Goal: Ask a question

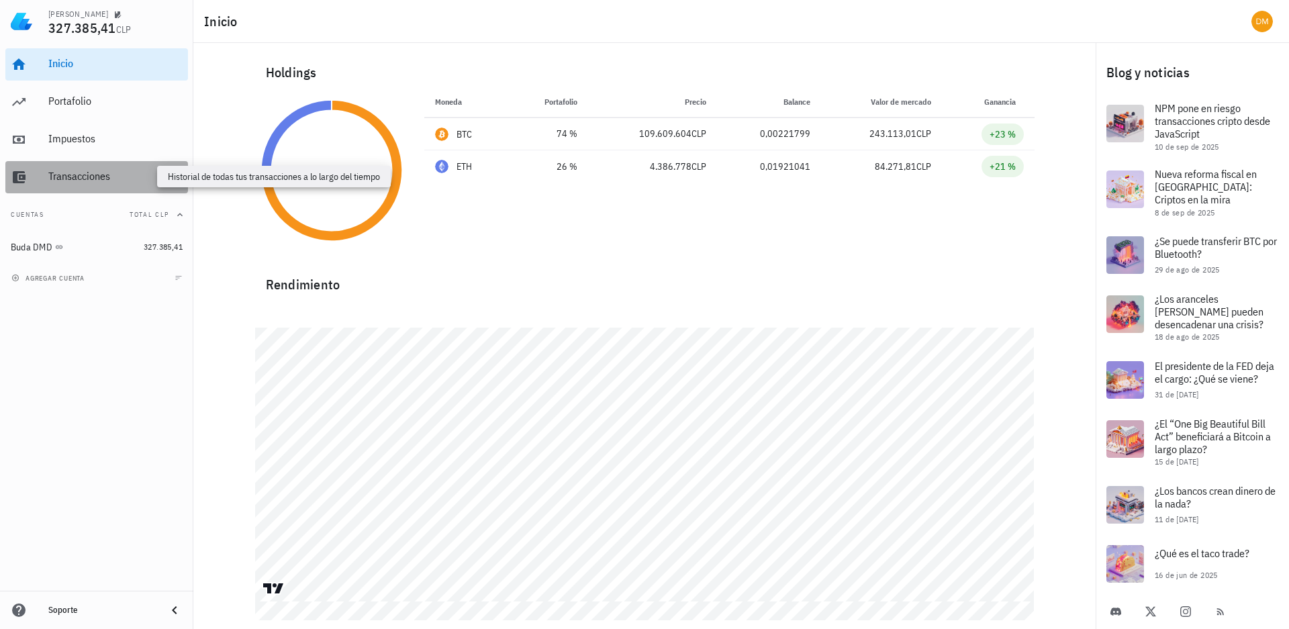
click at [83, 177] on div "Transacciones" at bounding box center [115, 176] width 134 height 13
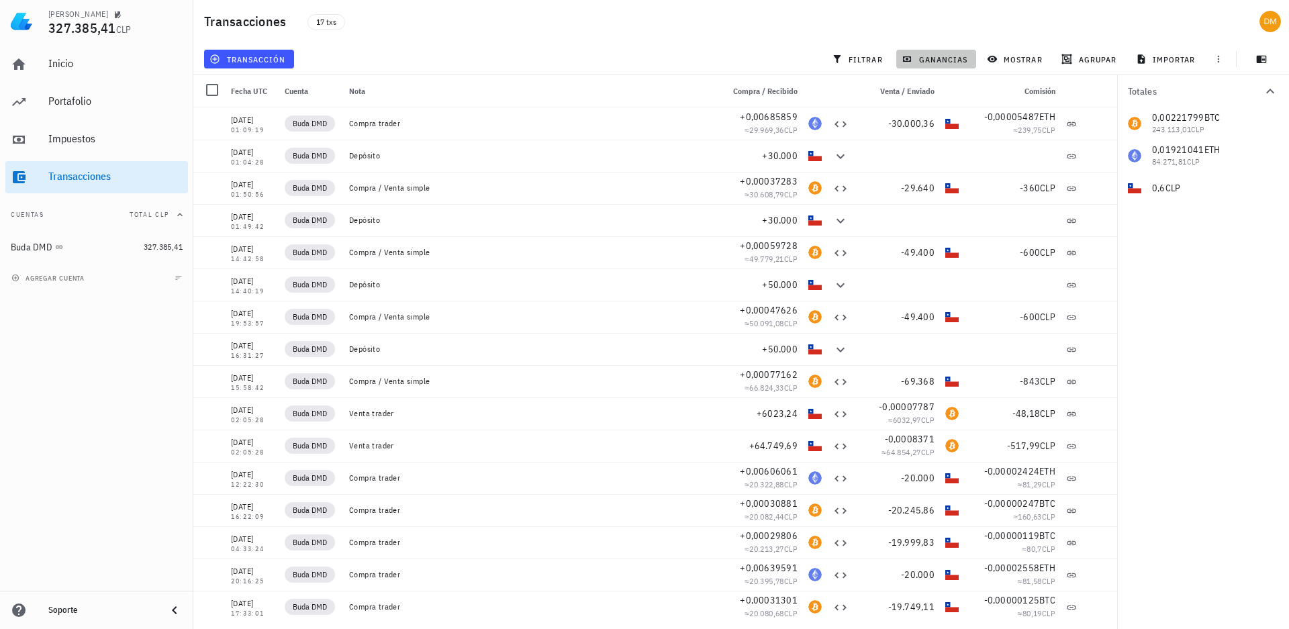
click at [924, 65] on button "ganancias" at bounding box center [936, 59] width 80 height 19
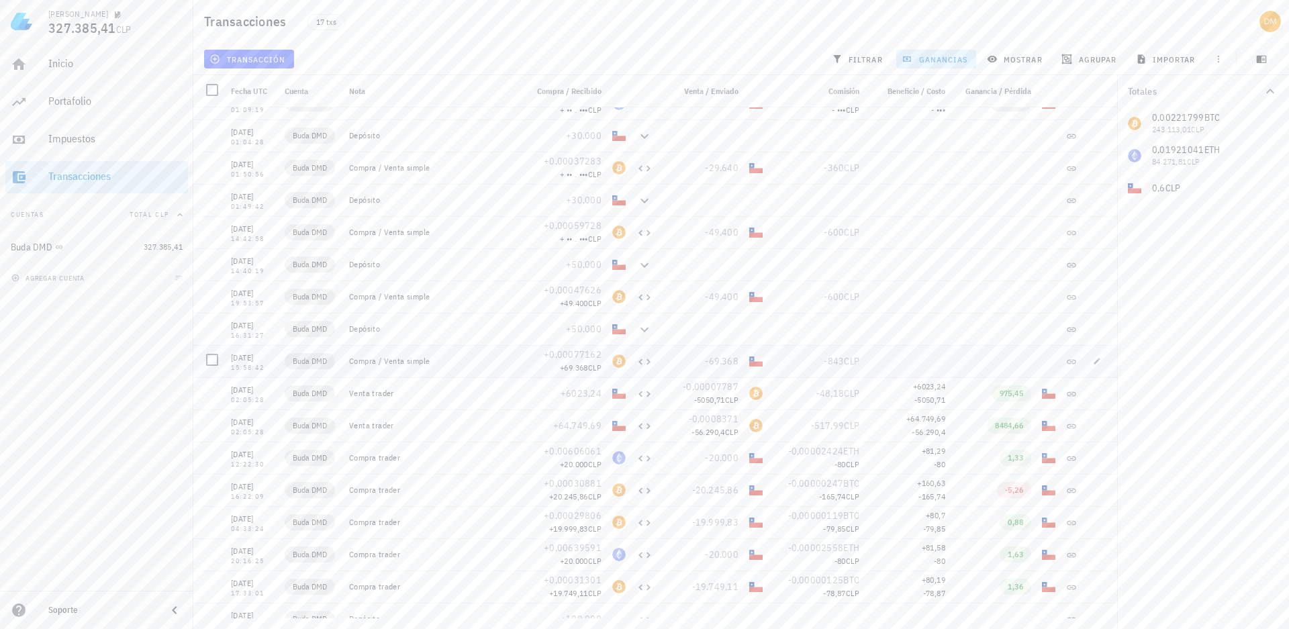
scroll to position [37, 0]
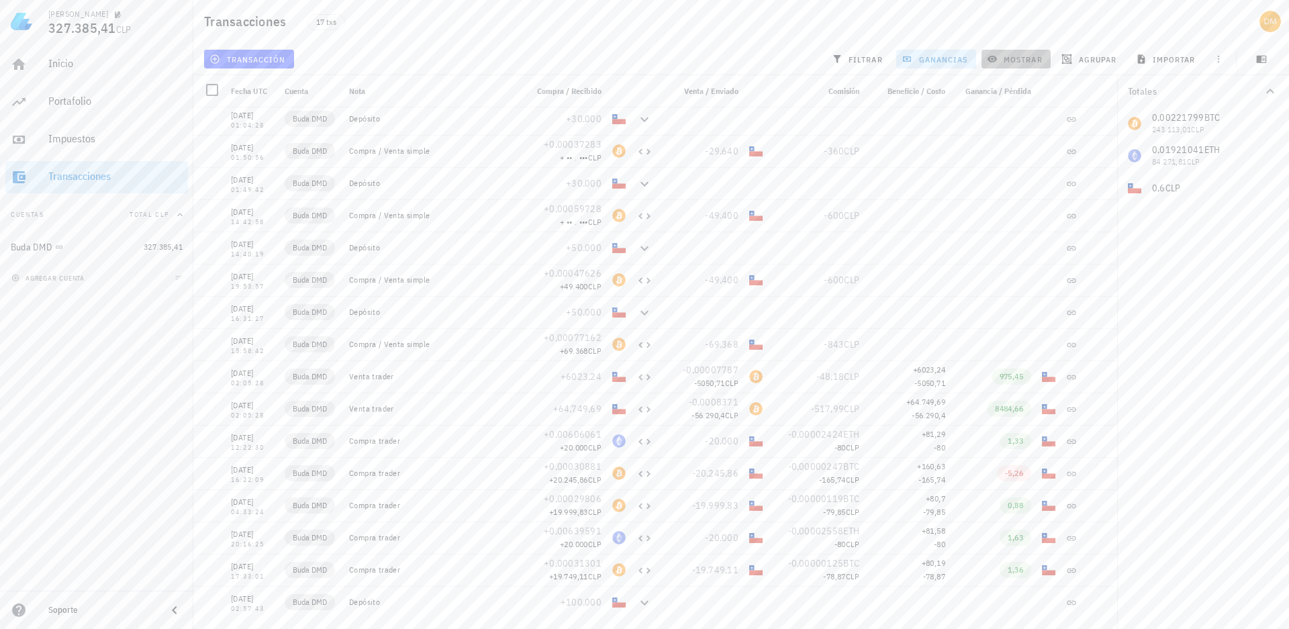
click at [1015, 59] on span "mostrar" at bounding box center [1015, 59] width 53 height 11
click at [920, 61] on span "ganancias" at bounding box center [935, 59] width 63 height 11
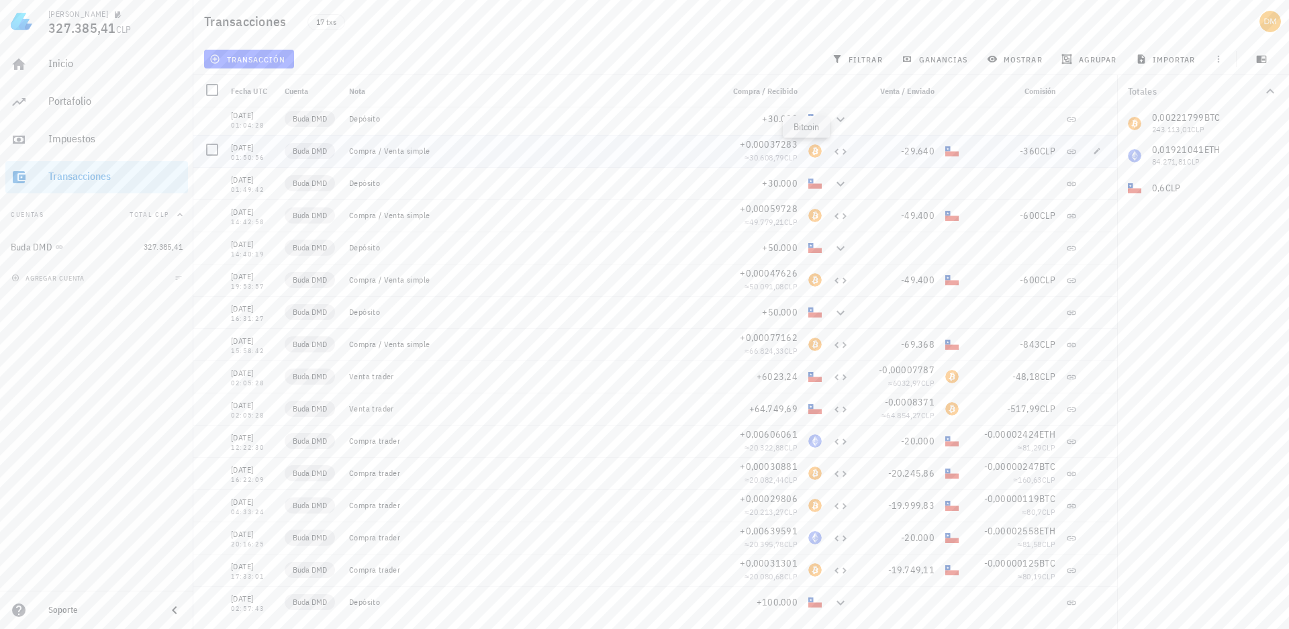
scroll to position [0, 0]
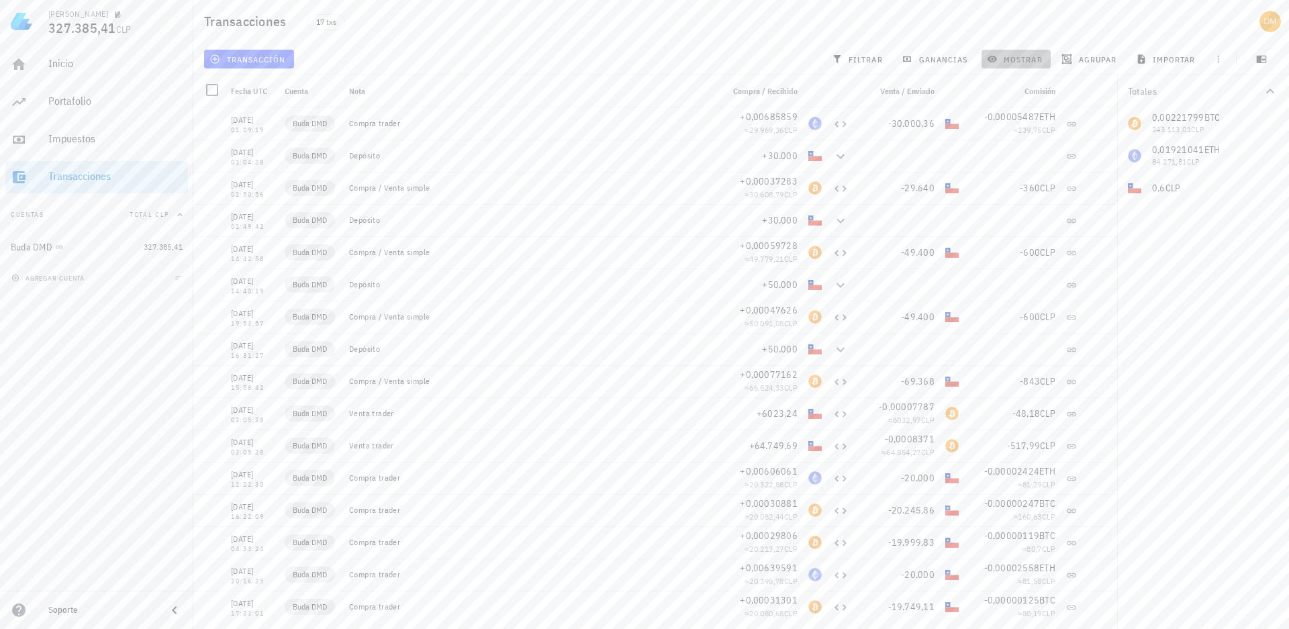
click at [1020, 64] on span "mostrar" at bounding box center [1015, 59] width 53 height 11
click at [932, 64] on span "ganancias" at bounding box center [935, 59] width 63 height 11
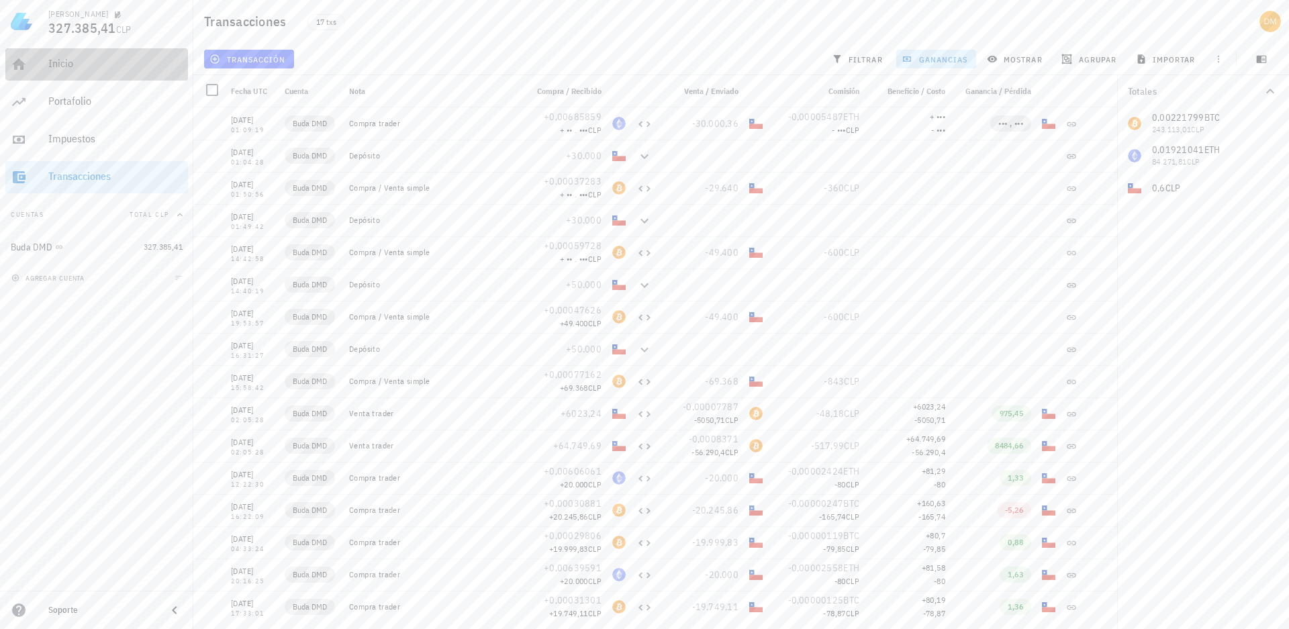
click at [60, 62] on div "Inicio" at bounding box center [115, 63] width 134 height 13
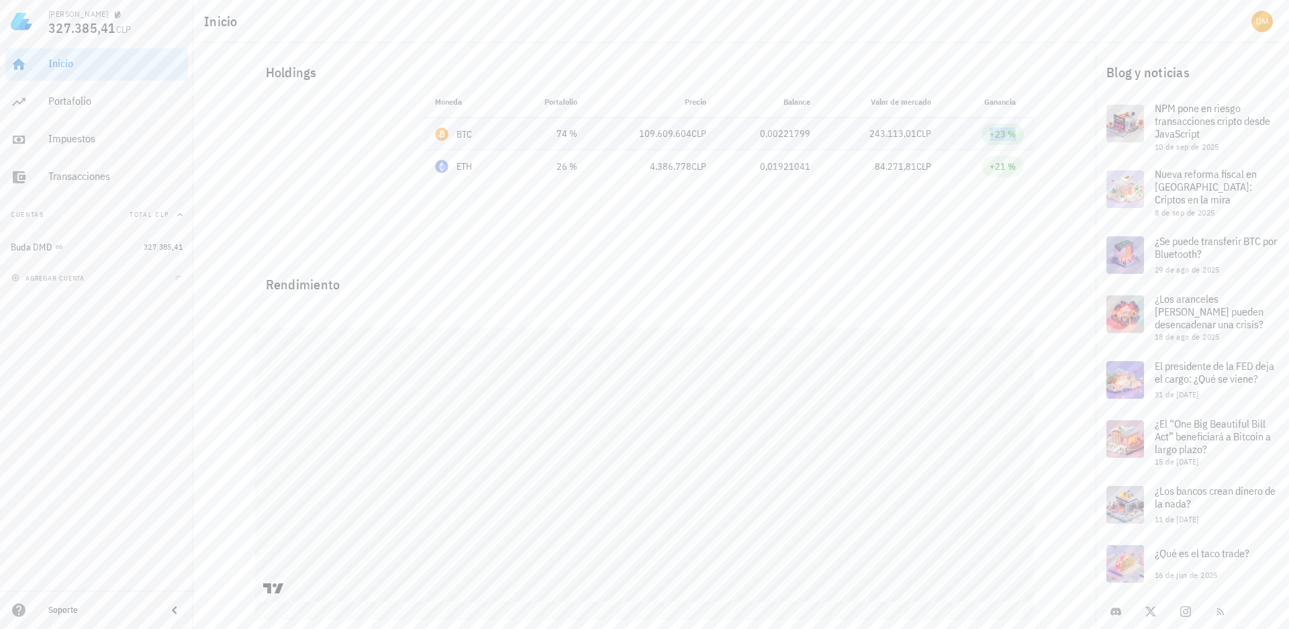
click at [999, 140] on div "+23 %" at bounding box center [1002, 134] width 26 height 13
drag, startPoint x: 999, startPoint y: 140, endPoint x: 772, endPoint y: 131, distance: 227.7
click at [772, 131] on div "0,00221799" at bounding box center [769, 134] width 83 height 14
drag, startPoint x: 772, startPoint y: 131, endPoint x: 526, endPoint y: 136, distance: 245.7
click at [526, 136] on div "74 %" at bounding box center [548, 134] width 57 height 14
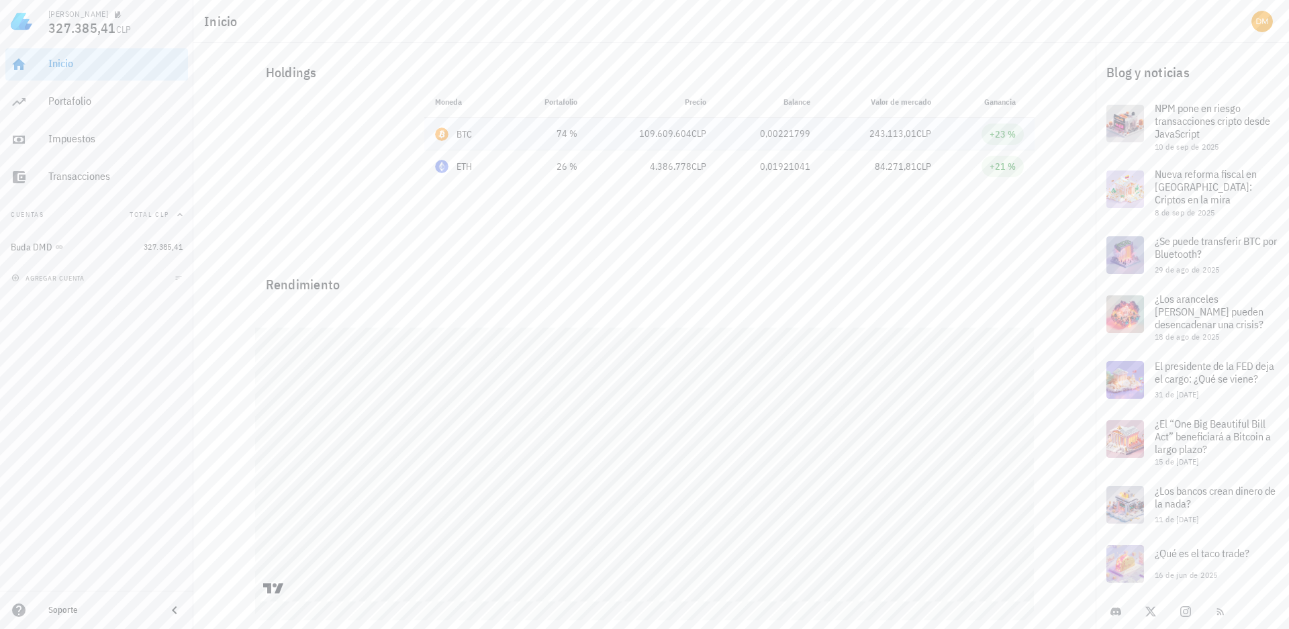
drag, startPoint x: 526, startPoint y: 136, endPoint x: 456, endPoint y: 139, distance: 70.5
click at [456, 139] on div "BTC" at bounding box center [464, 134] width 16 height 13
click at [501, 275] on div "Rendimiento" at bounding box center [644, 279] width 779 height 32
click at [19, 279] on icon "button" at bounding box center [15, 278] width 8 height 8
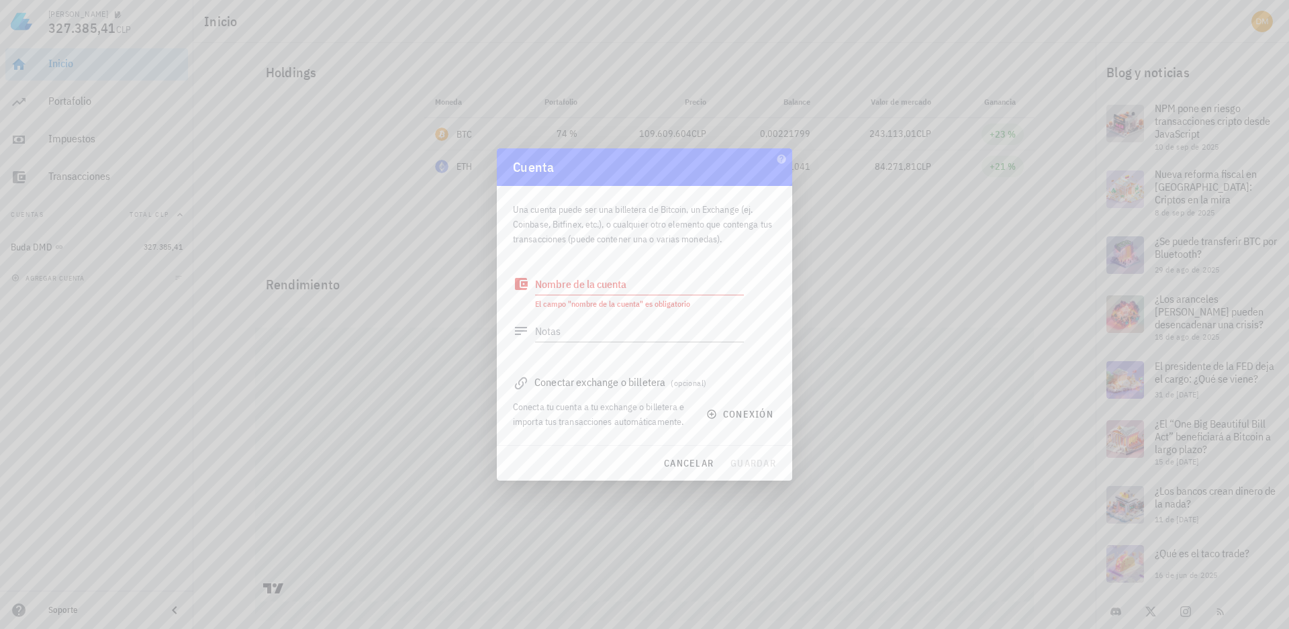
click at [520, 287] on icon at bounding box center [521, 284] width 16 height 16
click at [606, 287] on textarea "Nombre de la cuenta" at bounding box center [639, 283] width 209 height 21
click at [702, 414] on button "conexión" at bounding box center [741, 414] width 86 height 24
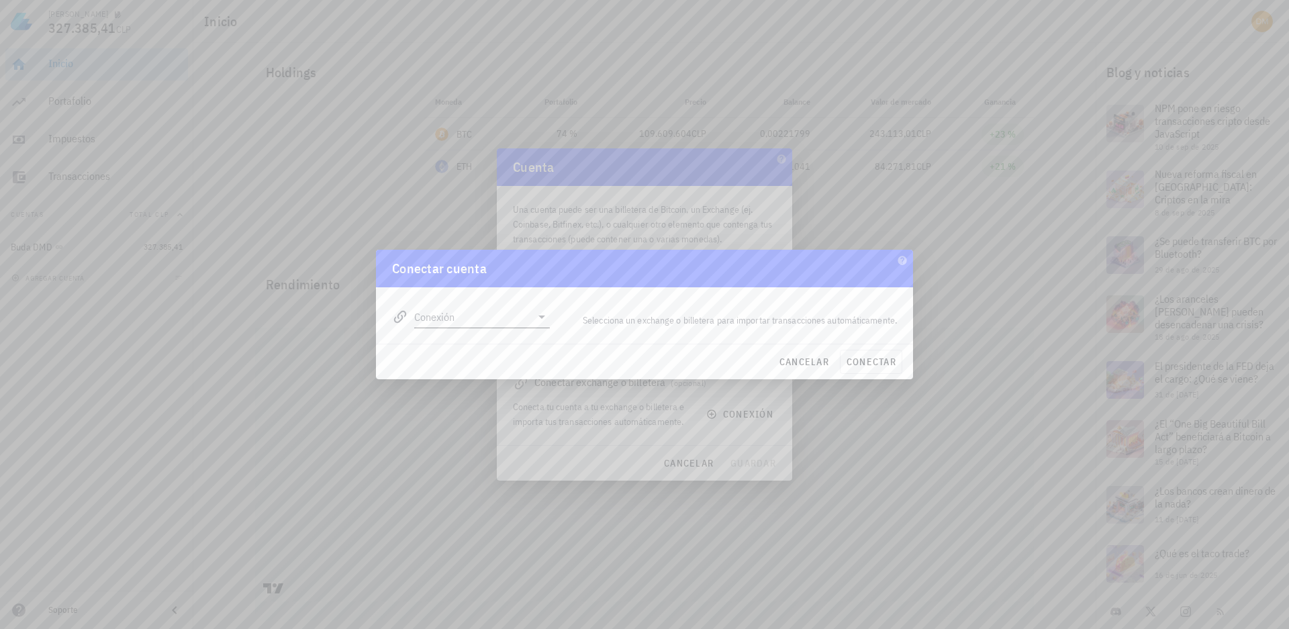
click at [541, 316] on icon at bounding box center [541, 316] width 7 height 3
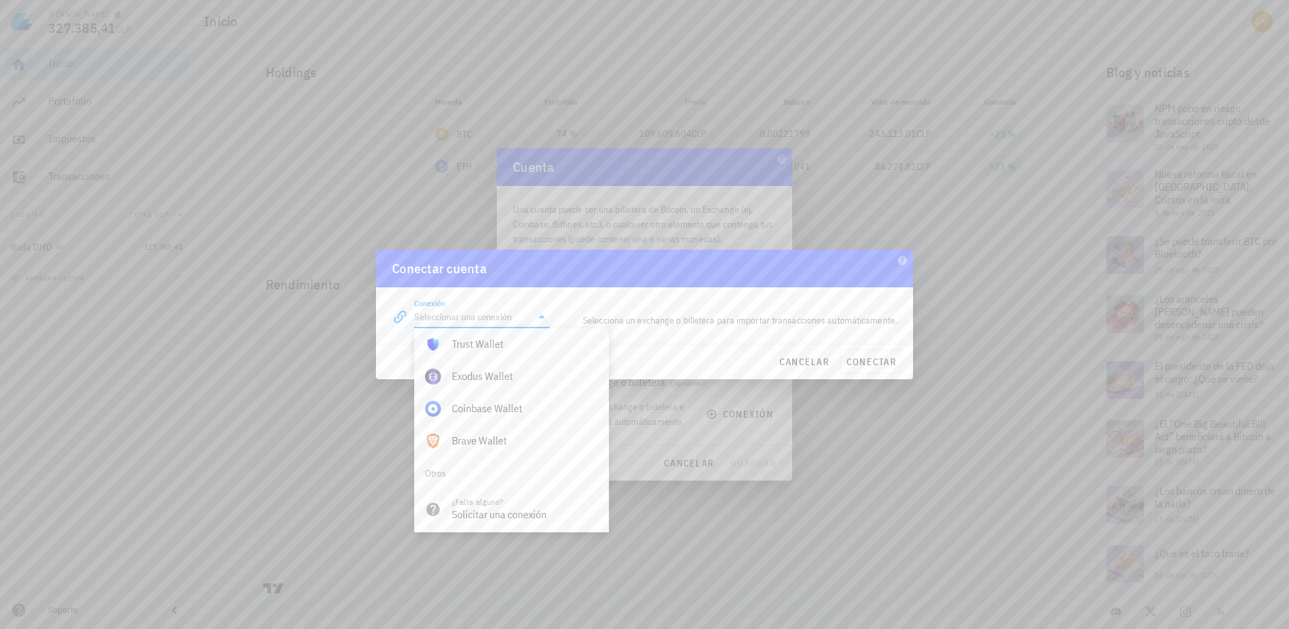
scroll to position [942, 0]
click at [513, 511] on div "Solicitar una conexión" at bounding box center [525, 511] width 146 height 13
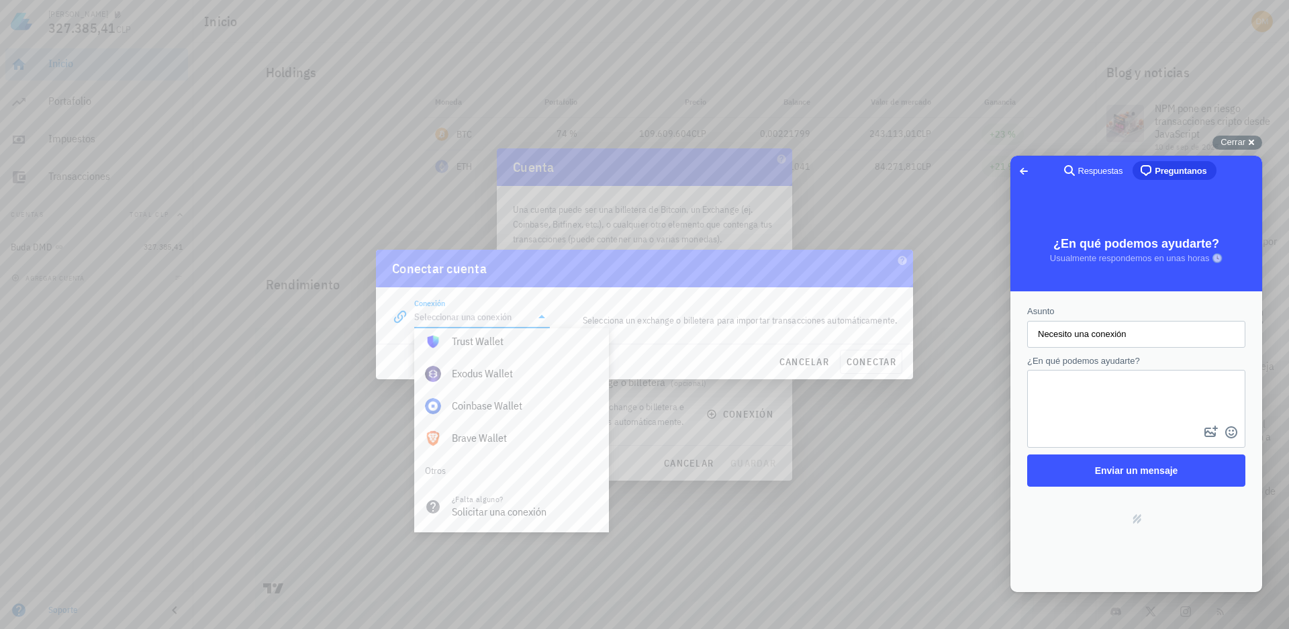
scroll to position [0, 0]
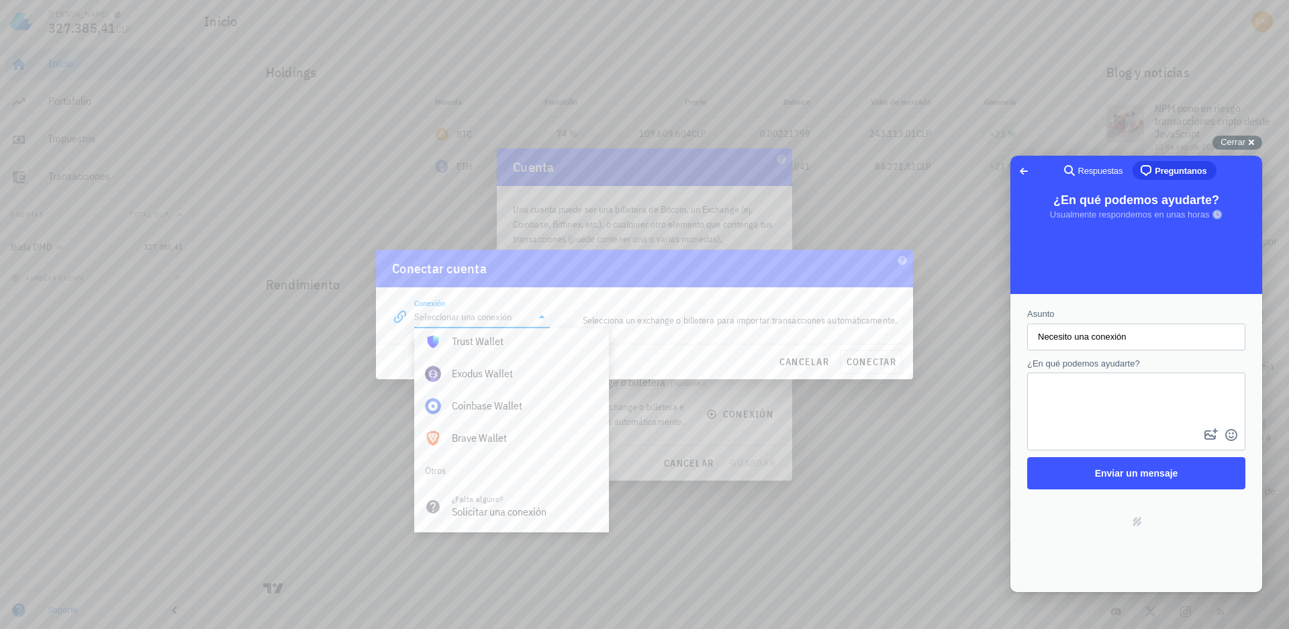
click at [1047, 382] on textarea "¿En qué podemos ayudarte?" at bounding box center [1135, 400] width 215 height 52
type textarea "e"
type textarea "c"
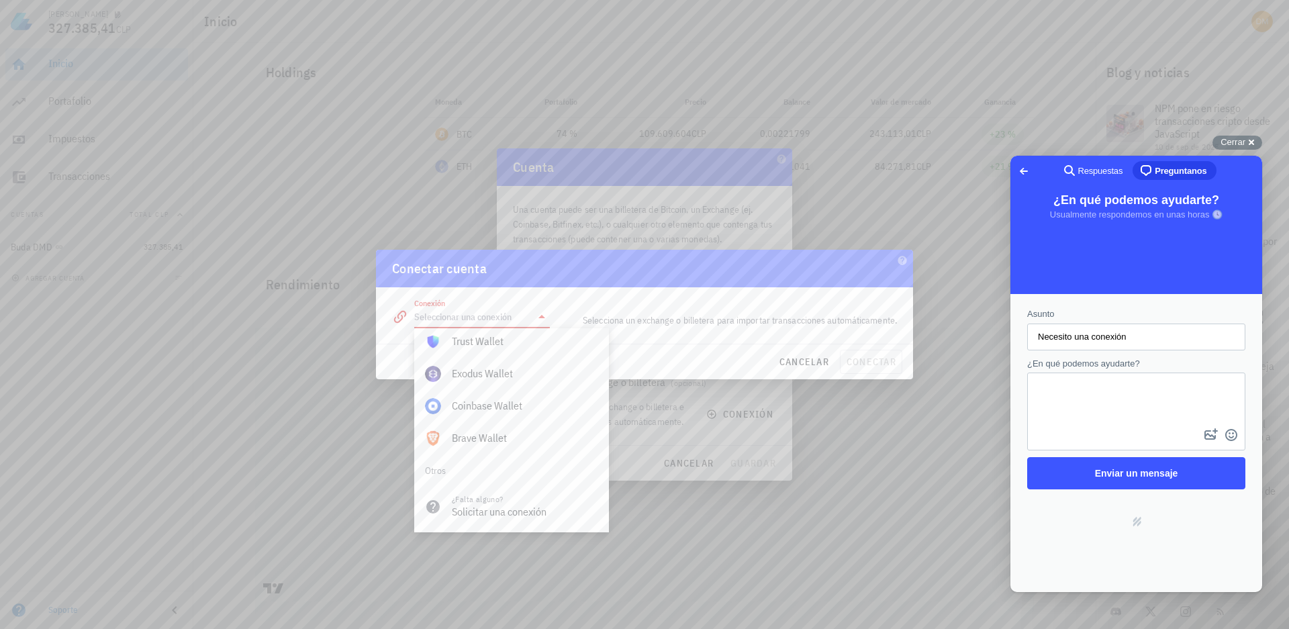
type textarea "c"
type textarea "Cuándo tendrán conexión a Exness?"
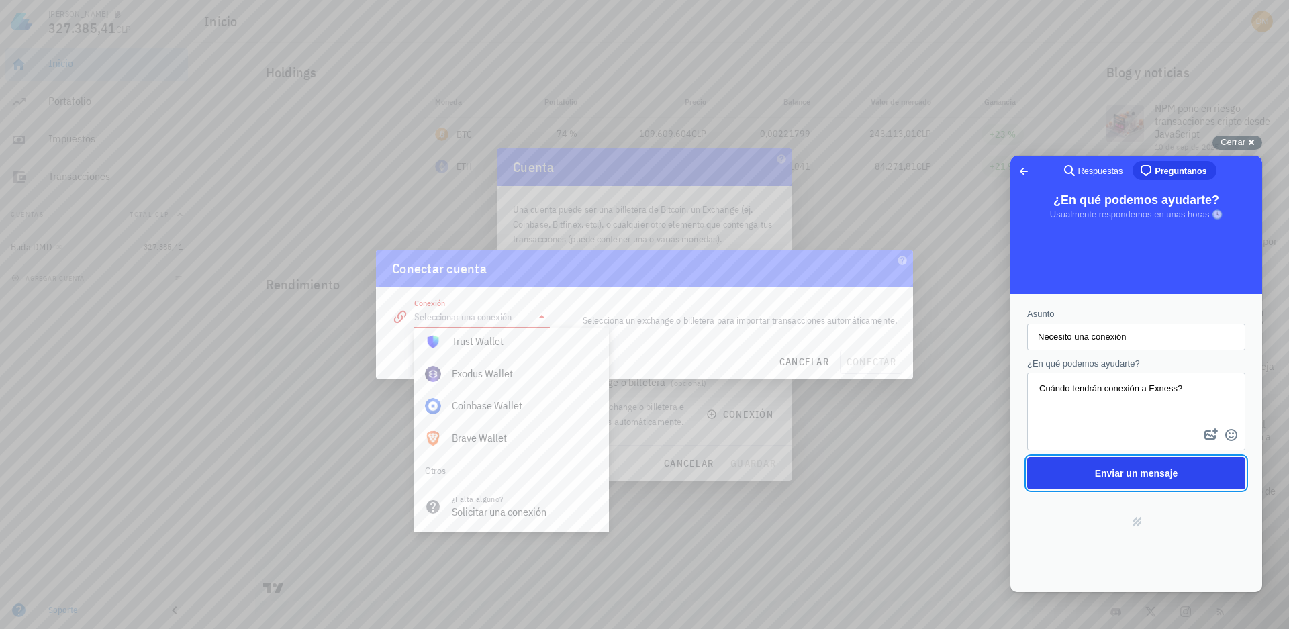
click at [1138, 481] on span "Enviar un mensaje" at bounding box center [1136, 473] width 189 height 31
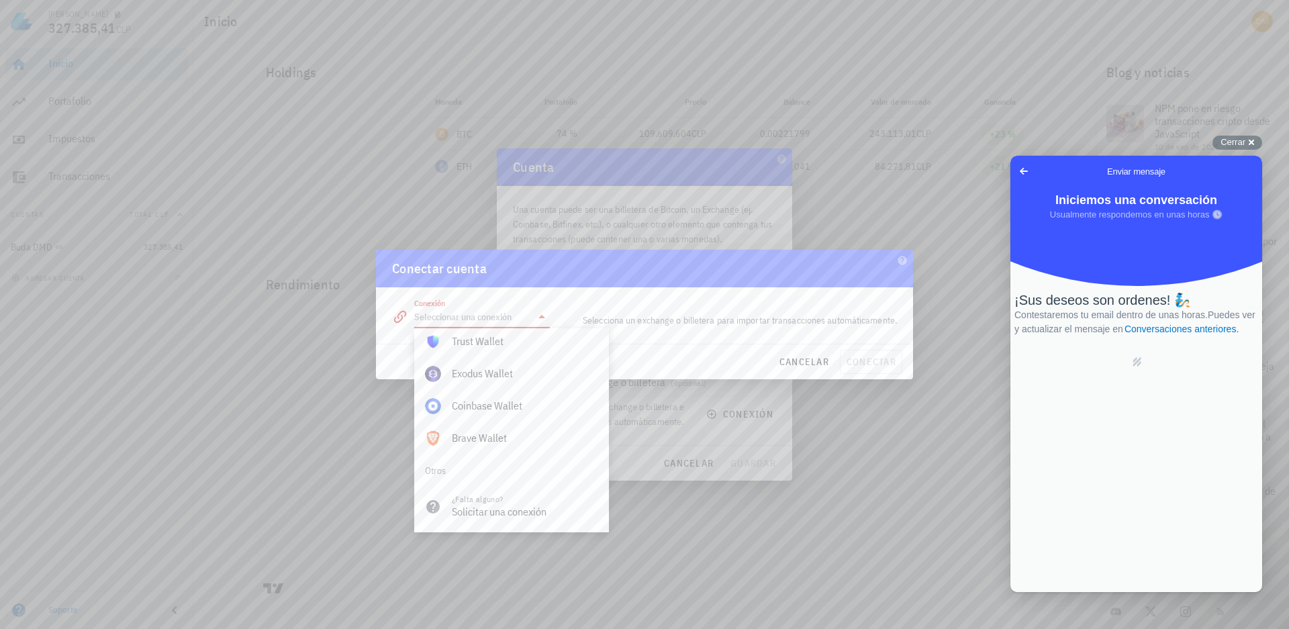
drag, startPoint x: 848, startPoint y: 538, endPoint x: 848, endPoint y: 448, distance: 89.9
click at [848, 538] on div at bounding box center [644, 314] width 1289 height 629
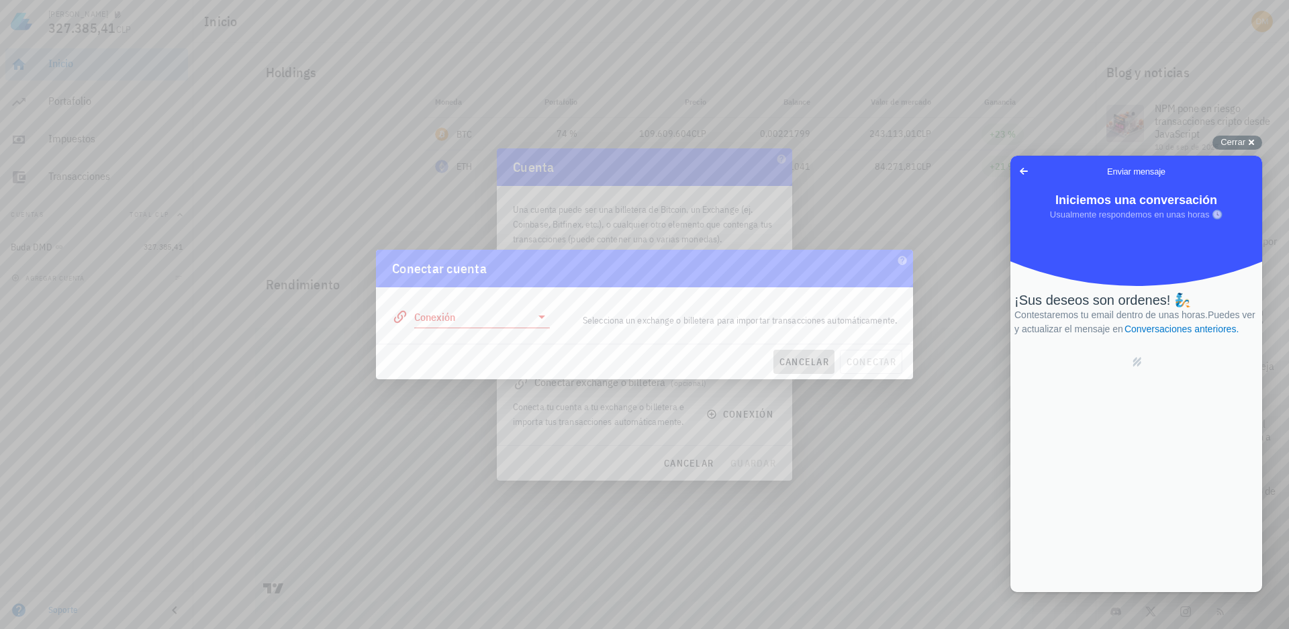
click at [795, 358] on span "cancelar" at bounding box center [804, 362] width 50 height 12
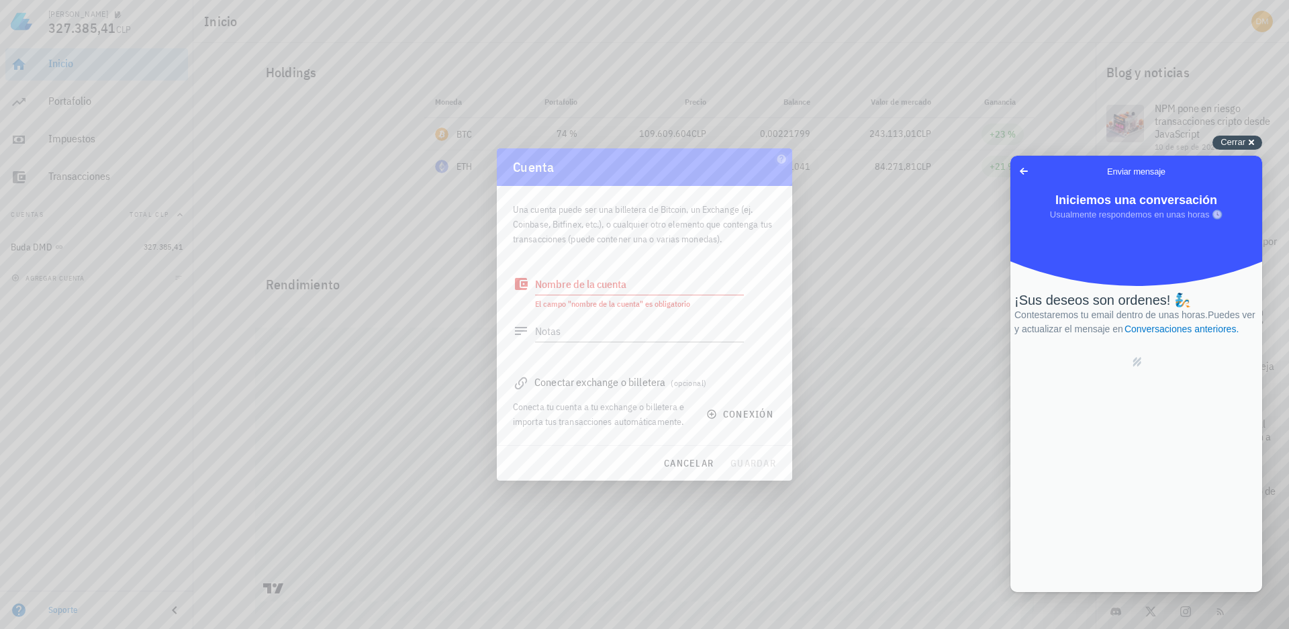
drag, startPoint x: 1236, startPoint y: 140, endPoint x: 1219, endPoint y: 142, distance: 16.2
click at [1236, 140] on span "Cerrar" at bounding box center [1232, 142] width 25 height 10
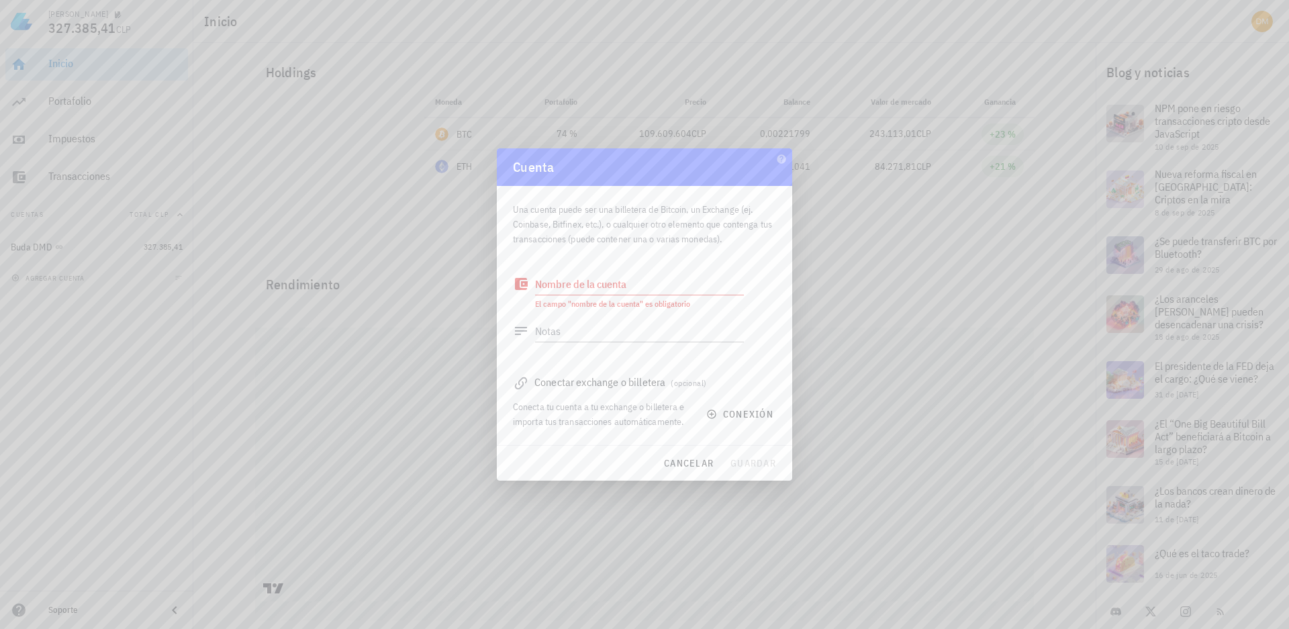
click at [776, 165] on div "Cuenta" at bounding box center [644, 167] width 295 height 38
click at [689, 464] on span "cancelar" at bounding box center [688, 463] width 50 height 12
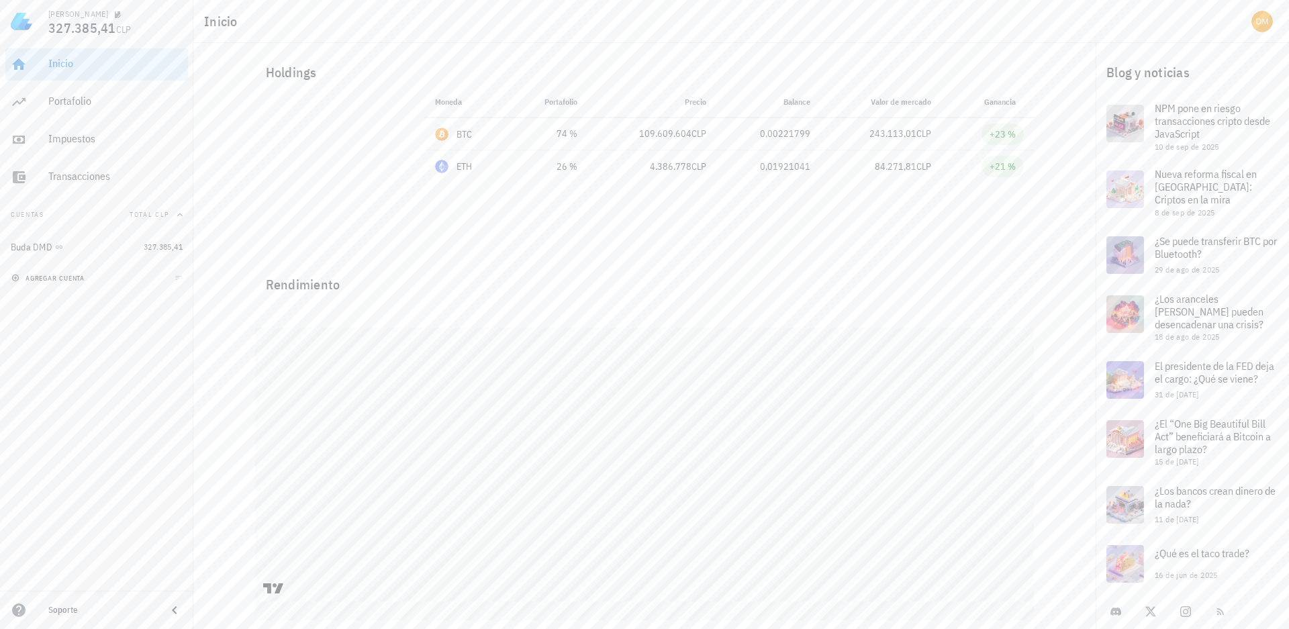
click at [16, 277] on icon "button" at bounding box center [15, 278] width 8 height 8
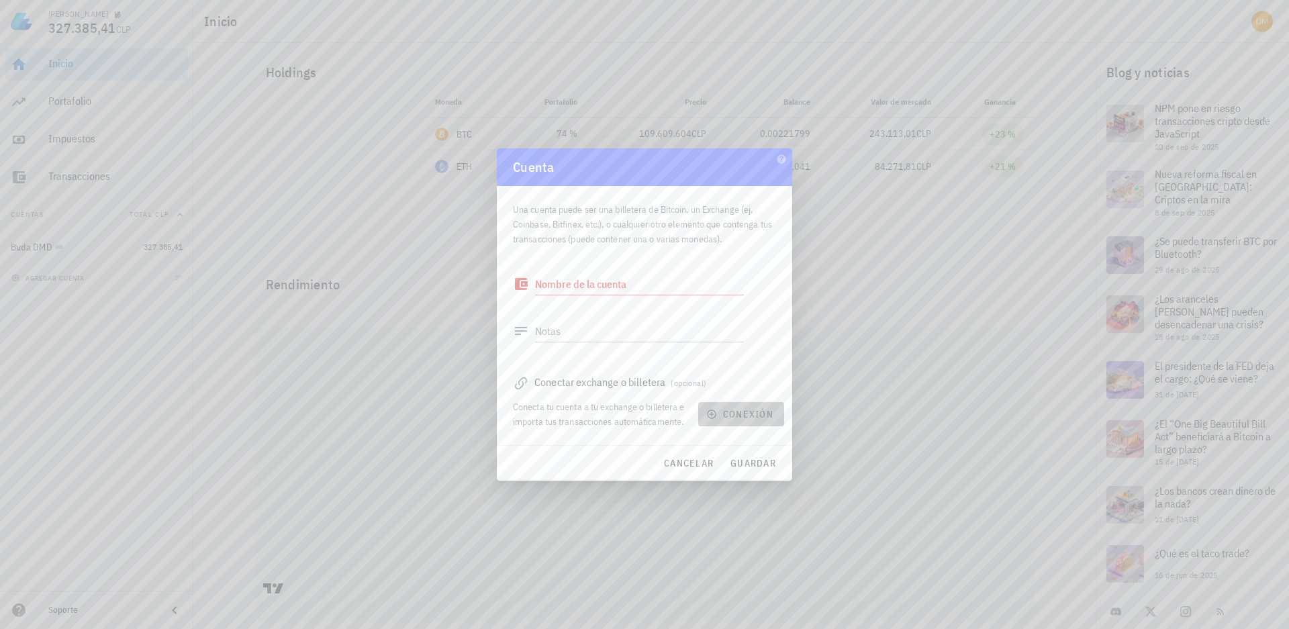
click at [742, 414] on span "conexión" at bounding box center [741, 414] width 64 height 12
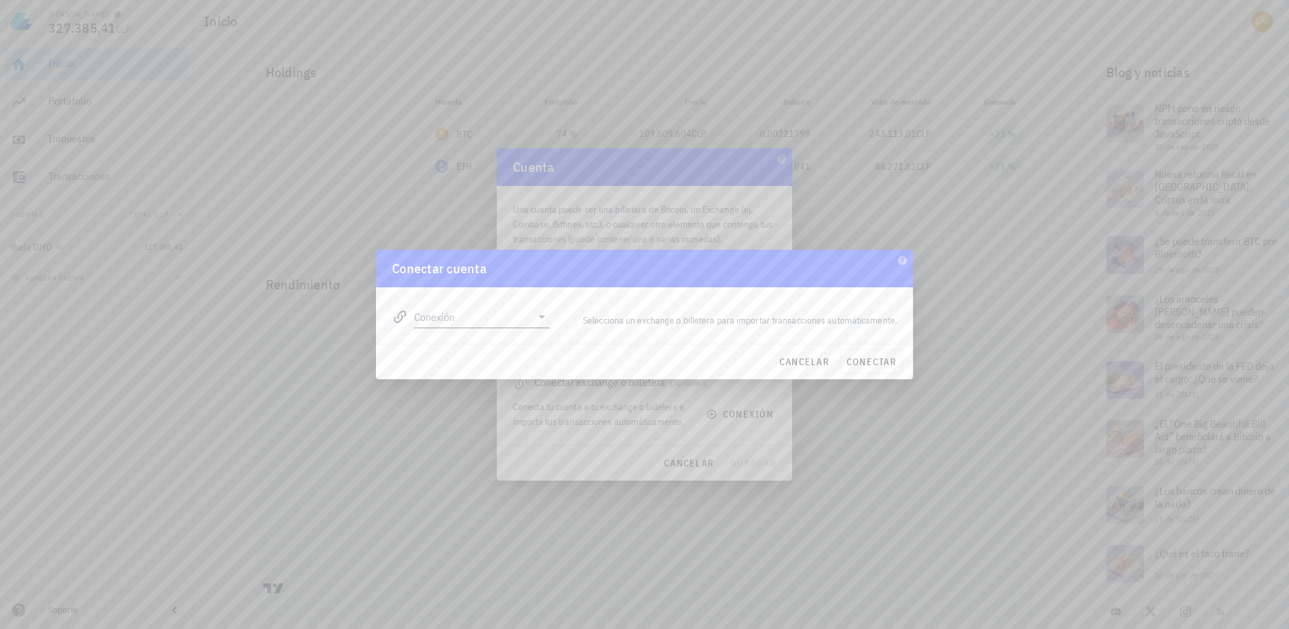
click at [540, 315] on icon at bounding box center [541, 316] width 7 height 3
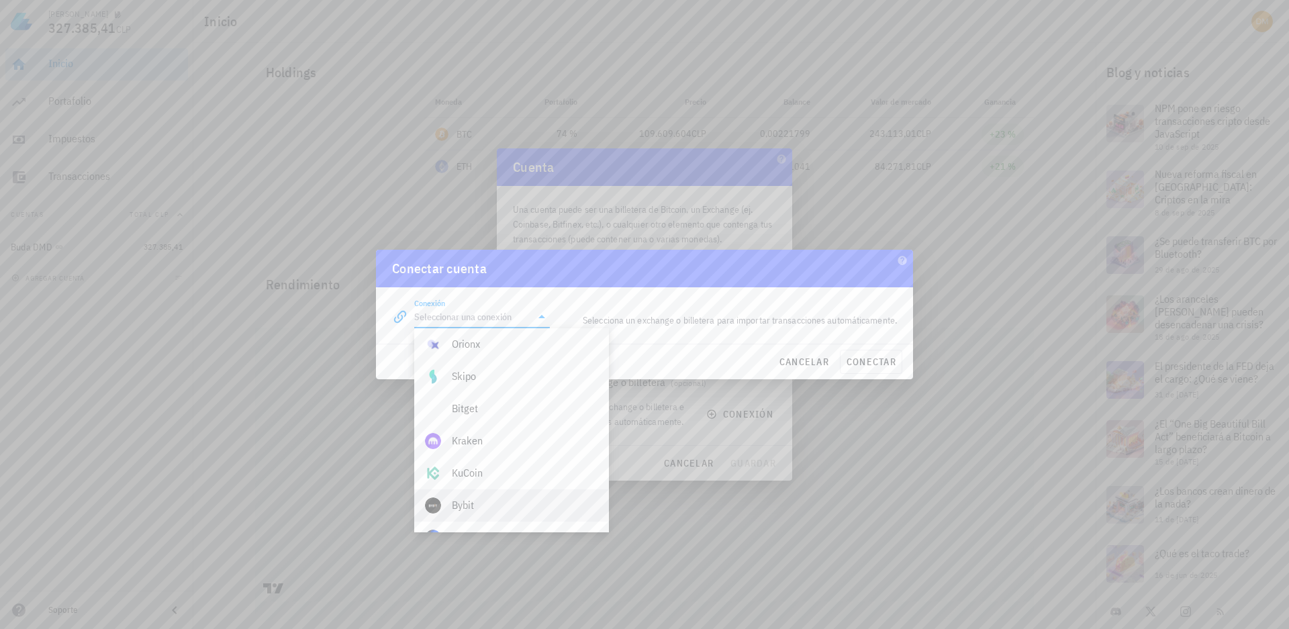
scroll to position [268, 0]
click at [915, 230] on div at bounding box center [644, 314] width 1289 height 629
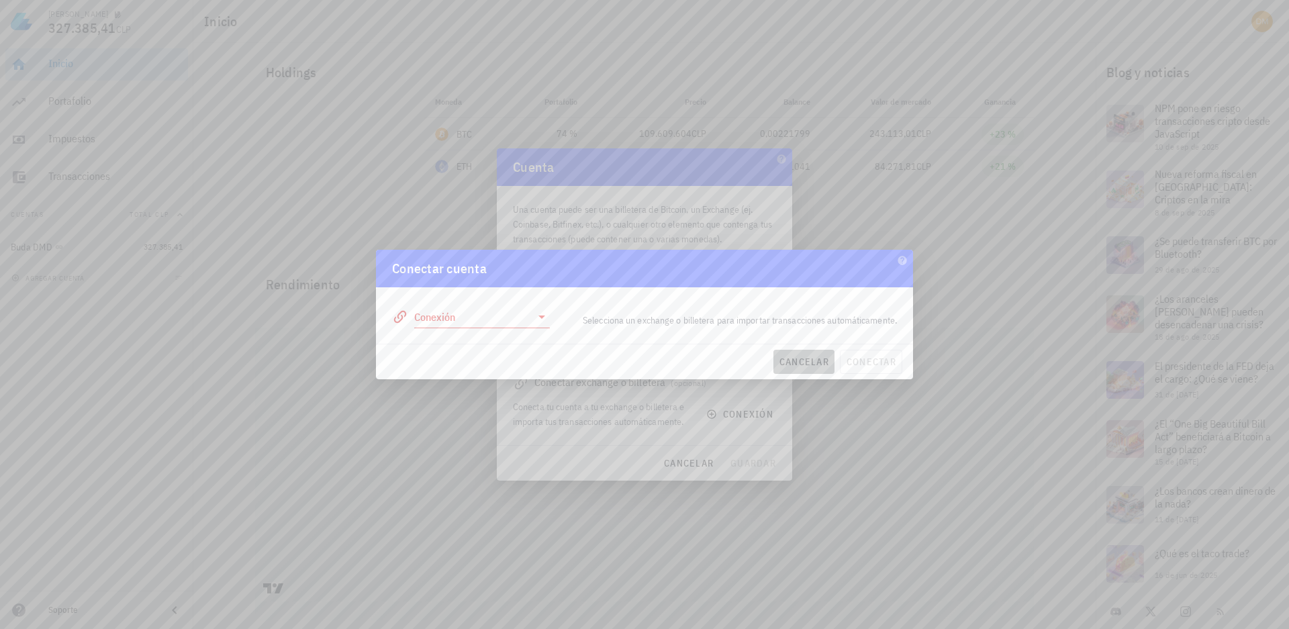
drag, startPoint x: 811, startPoint y: 363, endPoint x: 793, endPoint y: 238, distance: 126.8
click at [811, 361] on span "cancelar" at bounding box center [804, 362] width 50 height 12
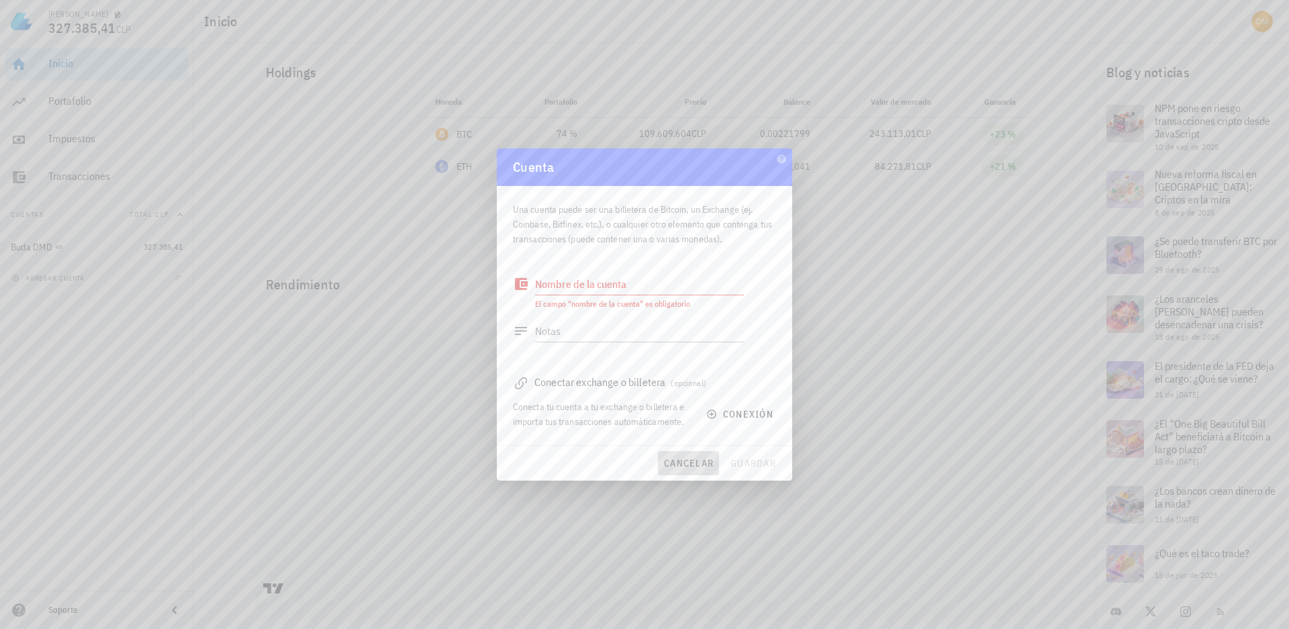
click at [679, 466] on span "cancelar" at bounding box center [688, 463] width 50 height 12
